Goal: Information Seeking & Learning: Learn about a topic

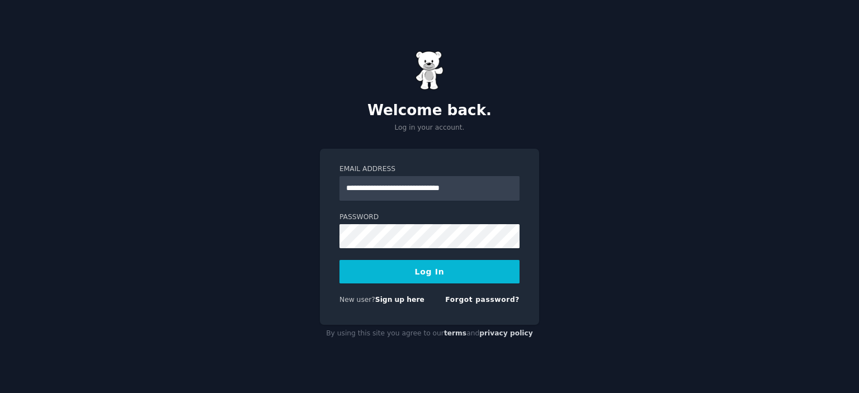
type input "**********"
click at [339, 260] on button "Log In" at bounding box center [429, 271] width 180 height 23
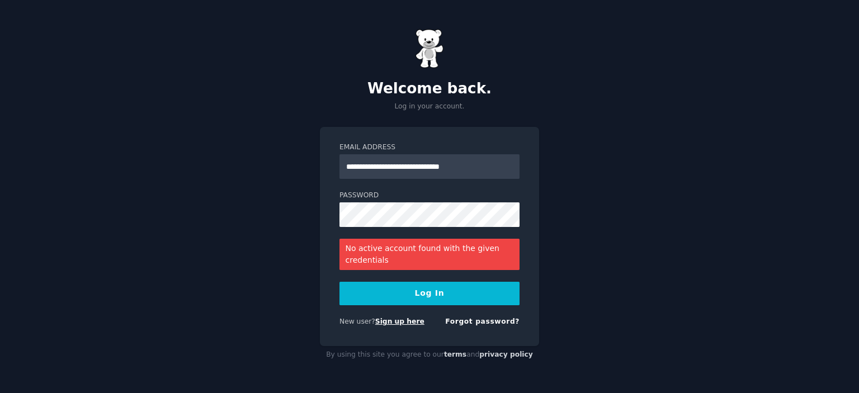
click at [409, 319] on link "Sign up here" at bounding box center [399, 322] width 49 height 8
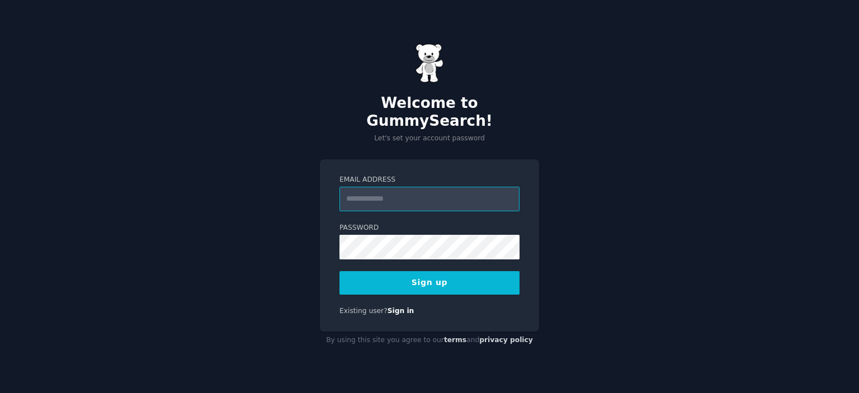
paste input "**********"
type input "**********"
click at [735, 237] on div "**********" at bounding box center [429, 196] width 859 height 393
click at [603, 161] on div "**********" at bounding box center [429, 196] width 859 height 393
click at [482, 285] on button "Sign up" at bounding box center [429, 282] width 180 height 23
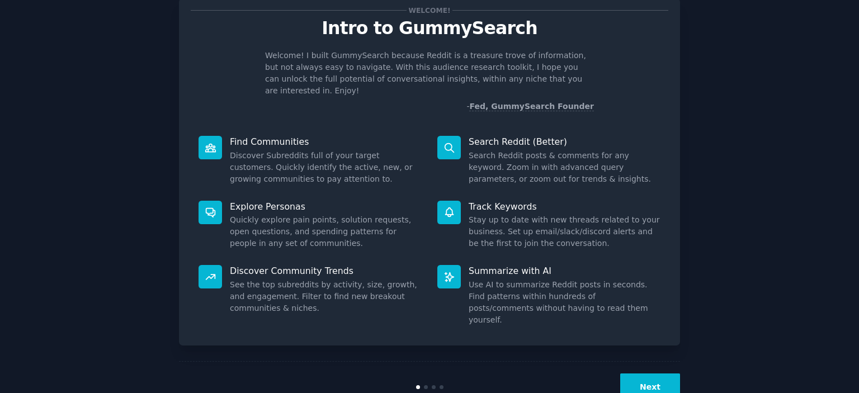
scroll to position [44, 0]
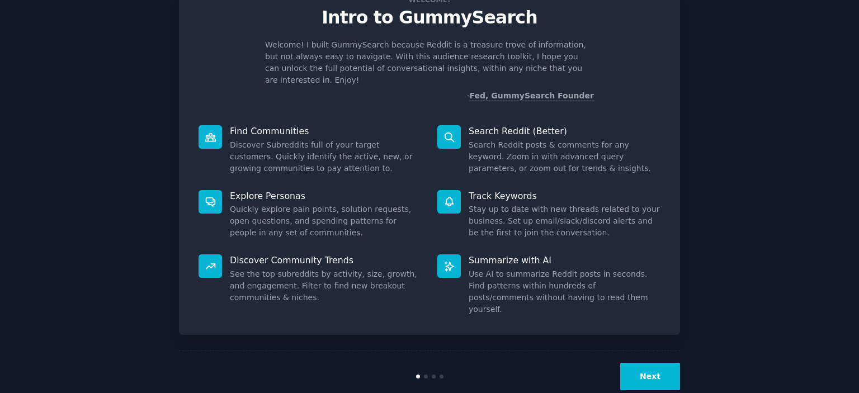
click at [643, 363] on button "Next" at bounding box center [650, 376] width 60 height 27
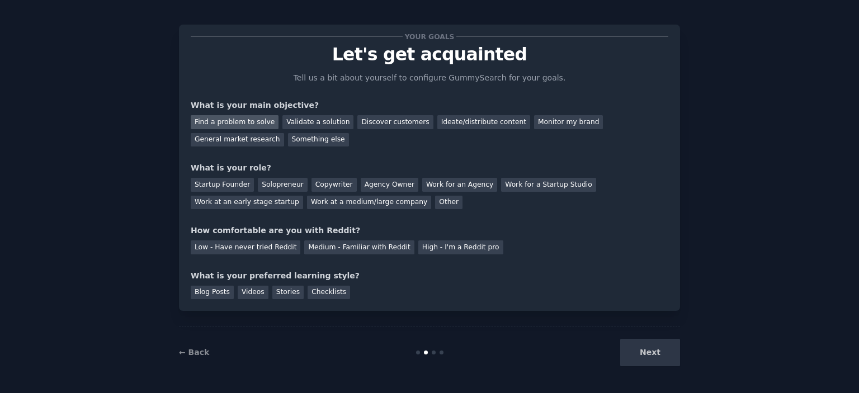
click at [242, 125] on div "Find a problem to solve" at bounding box center [235, 122] width 88 height 14
click at [278, 187] on div "Solopreneur" at bounding box center [282, 185] width 49 height 14
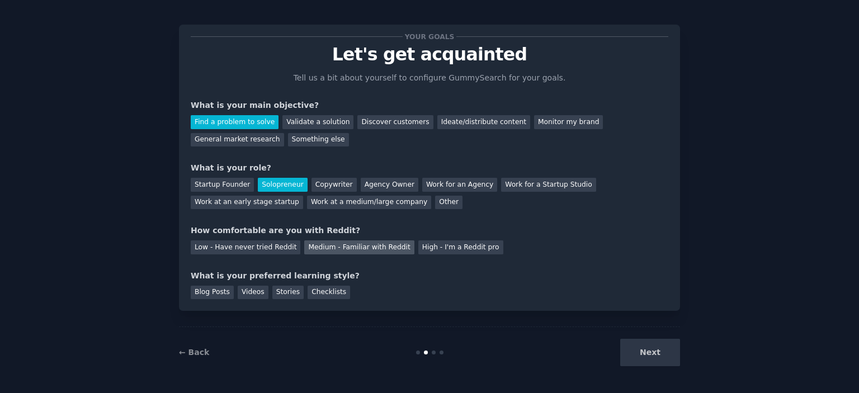
click at [372, 246] on div "Medium - Familiar with Reddit" at bounding box center [359, 247] width 110 height 14
click at [217, 295] on div "Blog Posts" at bounding box center [212, 293] width 43 height 14
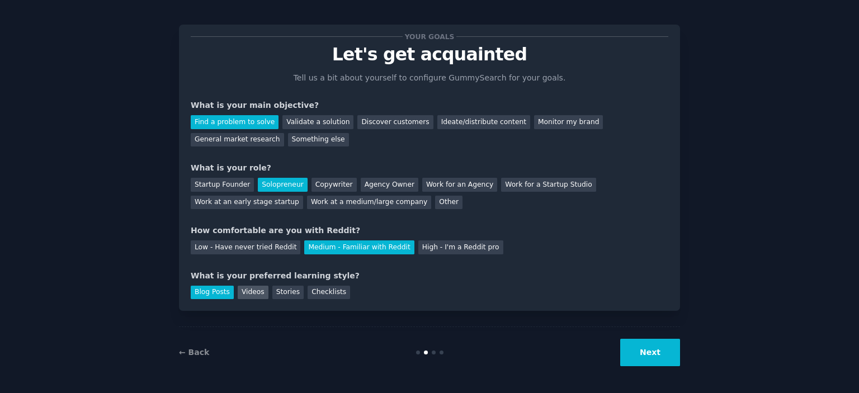
click at [238, 295] on div "Videos" at bounding box center [253, 293] width 31 height 14
click at [217, 295] on div "Blog Posts" at bounding box center [212, 293] width 43 height 14
click at [627, 361] on button "Next" at bounding box center [650, 352] width 60 height 27
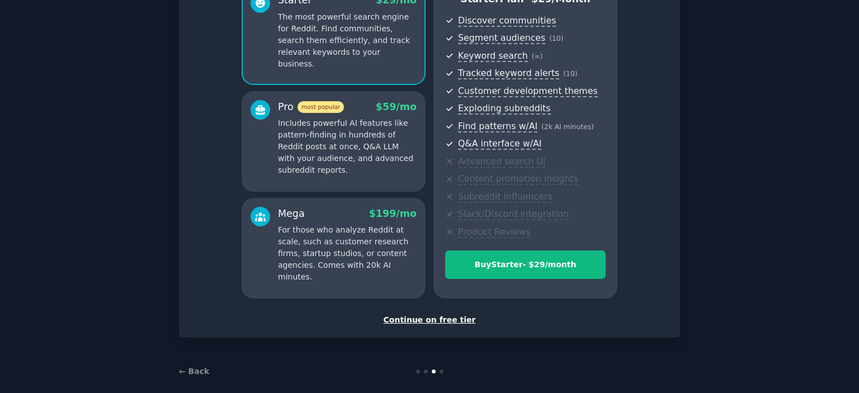
scroll to position [127, 0]
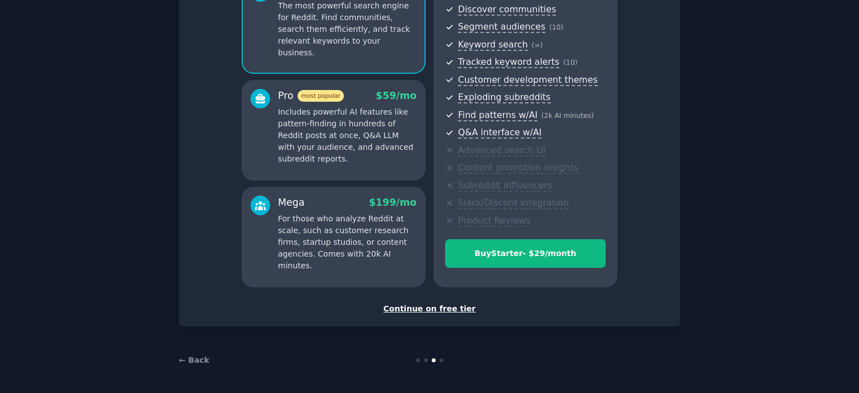
click at [437, 311] on div "Continue on free tier" at bounding box center [430, 309] width 478 height 12
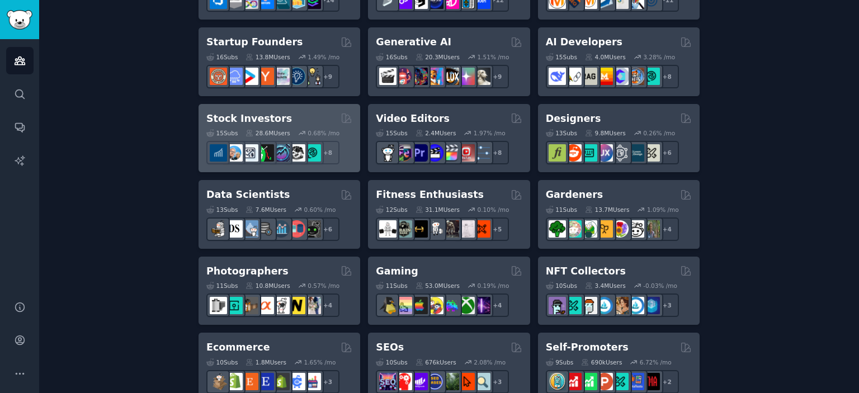
scroll to position [391, 0]
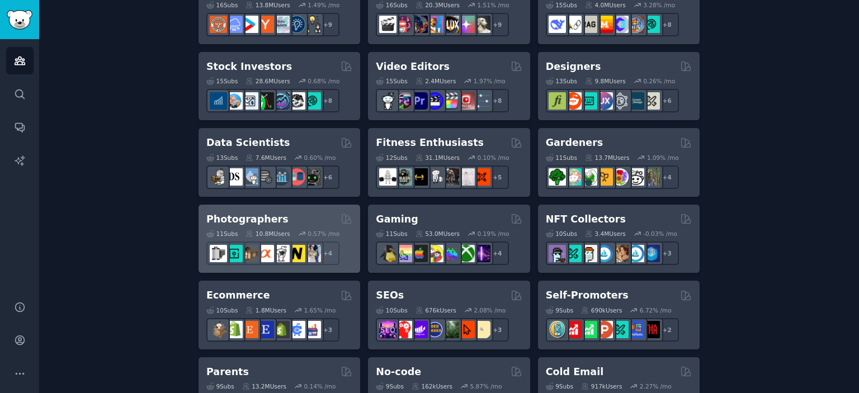
click at [258, 224] on h2 "Photographers" at bounding box center [247, 220] width 82 height 14
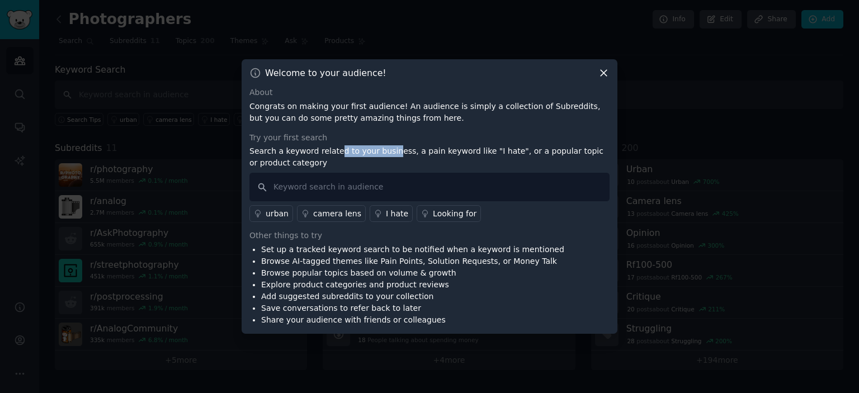
drag, startPoint x: 333, startPoint y: 152, endPoint x: 386, endPoint y: 154, distance: 52.6
click at [386, 154] on p "Search a keyword related to your business, a pain keyword like "I hate", or a p…" at bounding box center [429, 156] width 360 height 23
click at [441, 196] on input "text" at bounding box center [429, 187] width 360 height 29
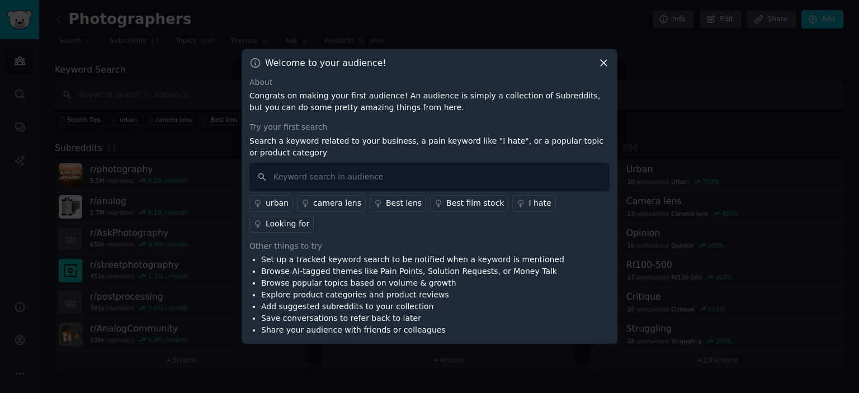
click at [309, 218] on div "Looking for" at bounding box center [288, 224] width 44 height 12
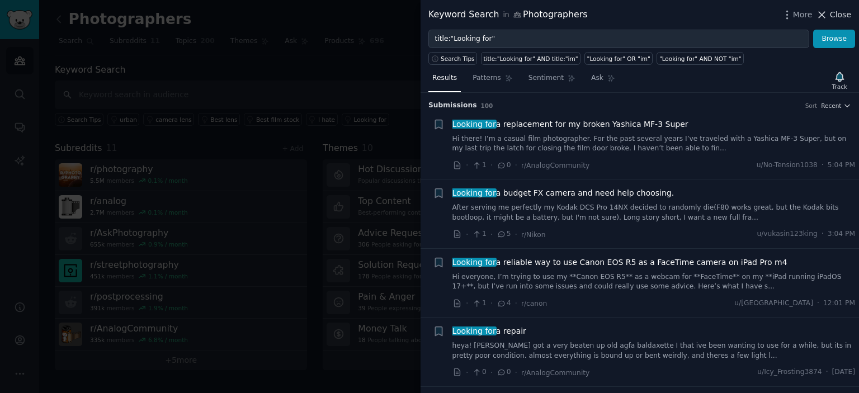
click at [838, 20] on div "Keyword Search in Photographers More Close" at bounding box center [640, 15] width 438 height 30
click at [839, 18] on span "Close" at bounding box center [840, 15] width 21 height 12
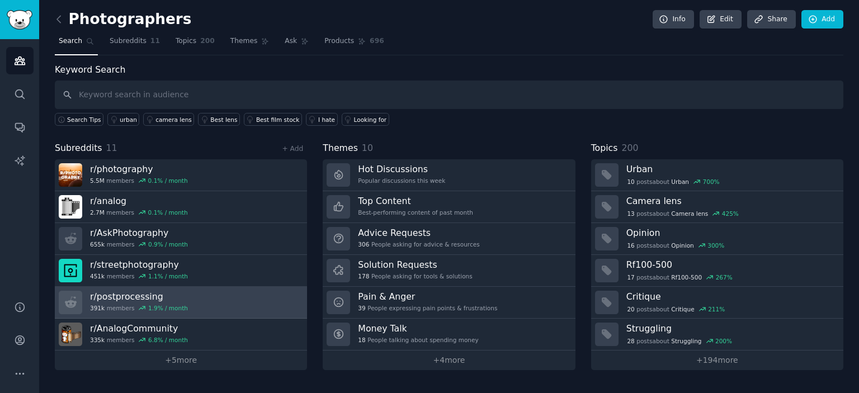
click at [207, 299] on link "r/ postprocessing 391k members 1.9 % / month" at bounding box center [181, 303] width 252 height 32
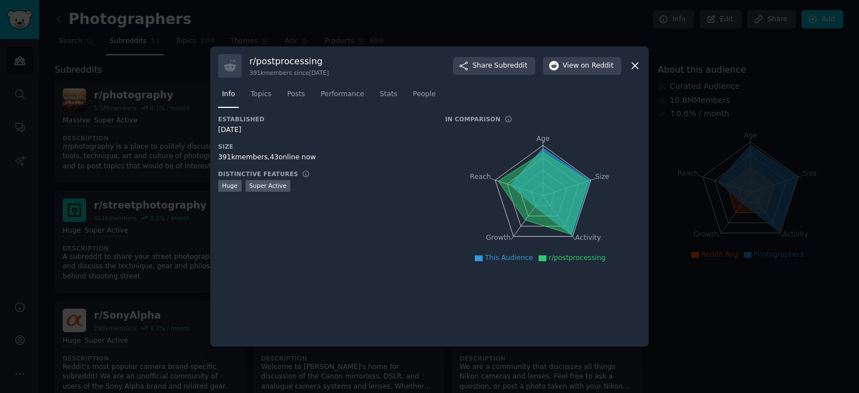
click at [635, 67] on icon at bounding box center [635, 66] width 12 height 12
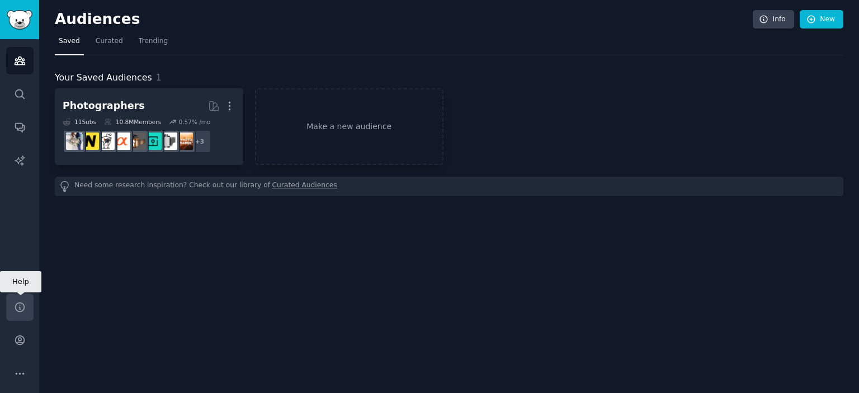
click at [17, 309] on icon "Sidebar" at bounding box center [20, 307] width 12 height 12
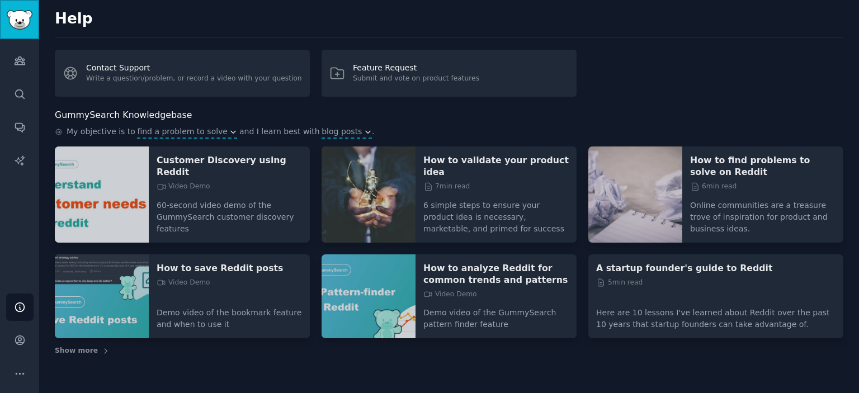
click at [27, 12] on img "Sidebar" at bounding box center [20, 20] width 26 height 20
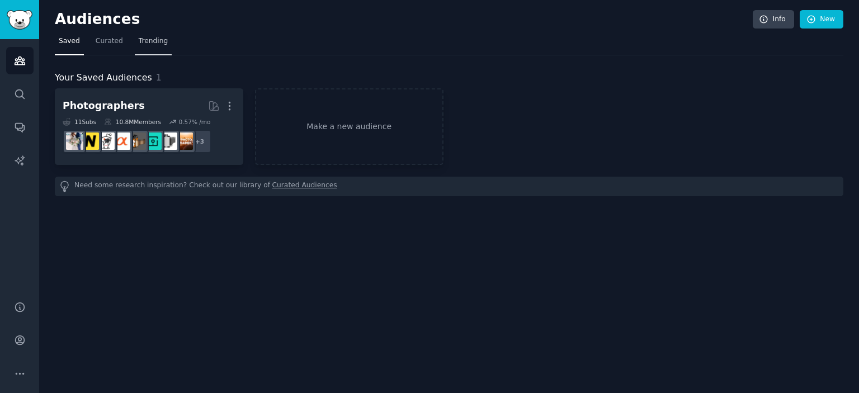
click at [135, 37] on link "Trending" at bounding box center [153, 43] width 37 height 23
